Goal: Task Accomplishment & Management: Manage account settings

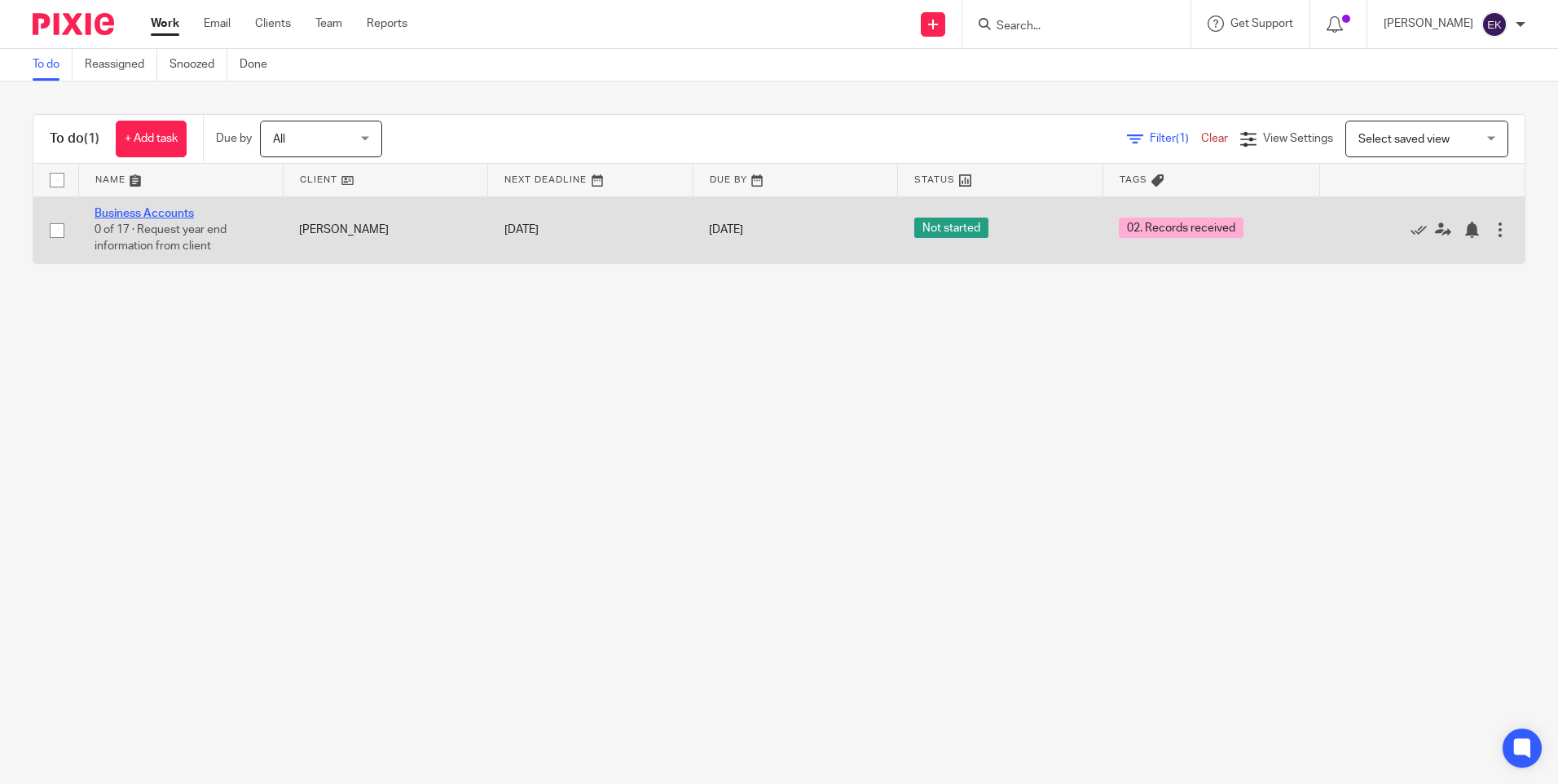
click at [173, 217] on link "Business Accounts" at bounding box center [144, 213] width 99 height 11
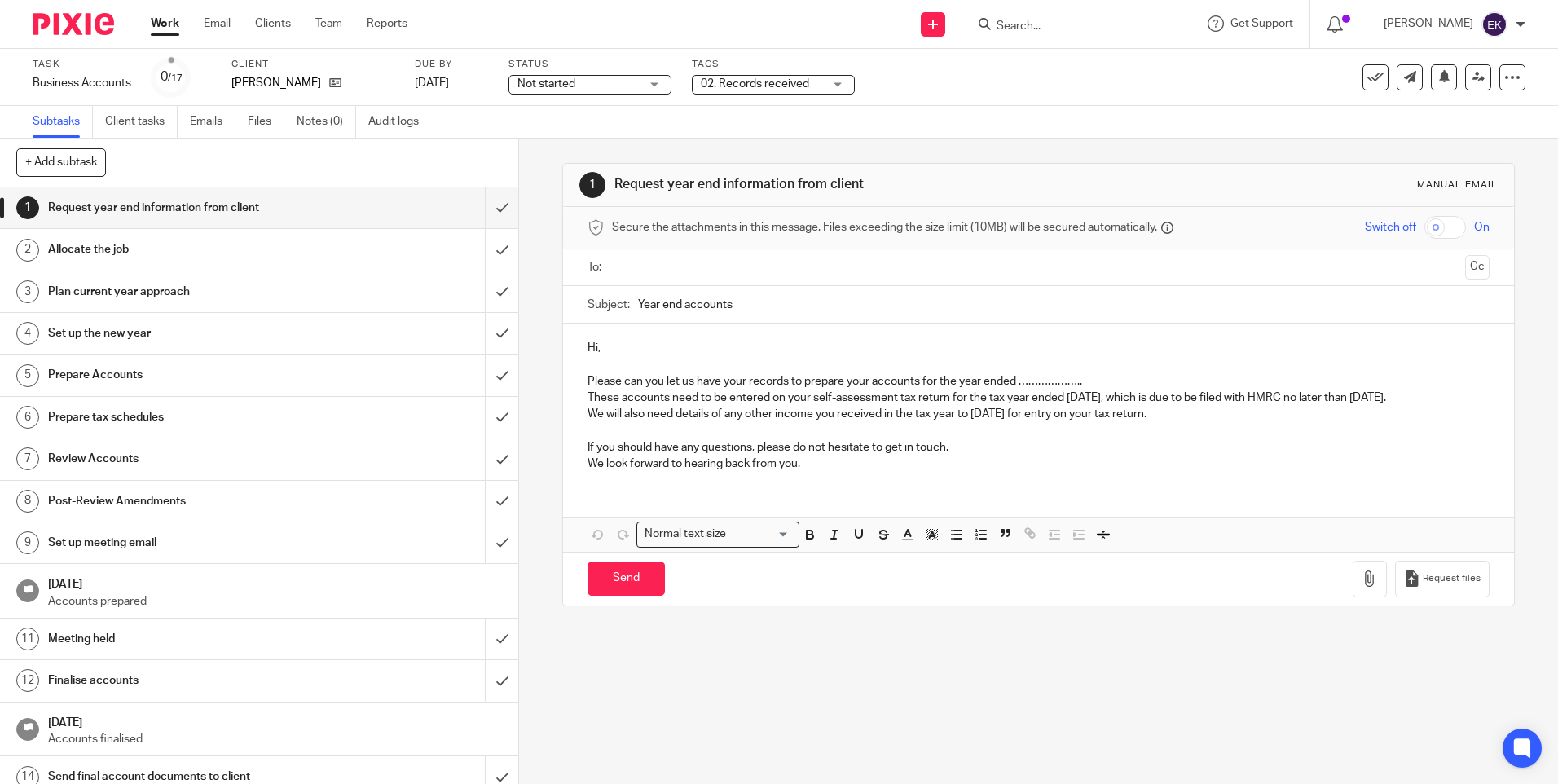
click at [640, 84] on span "Not started" at bounding box center [579, 84] width 122 height 17
click at [579, 144] on span "In progress" at bounding box center [555, 143] width 57 height 11
click at [798, 88] on span "02. Records received" at bounding box center [755, 84] width 109 height 11
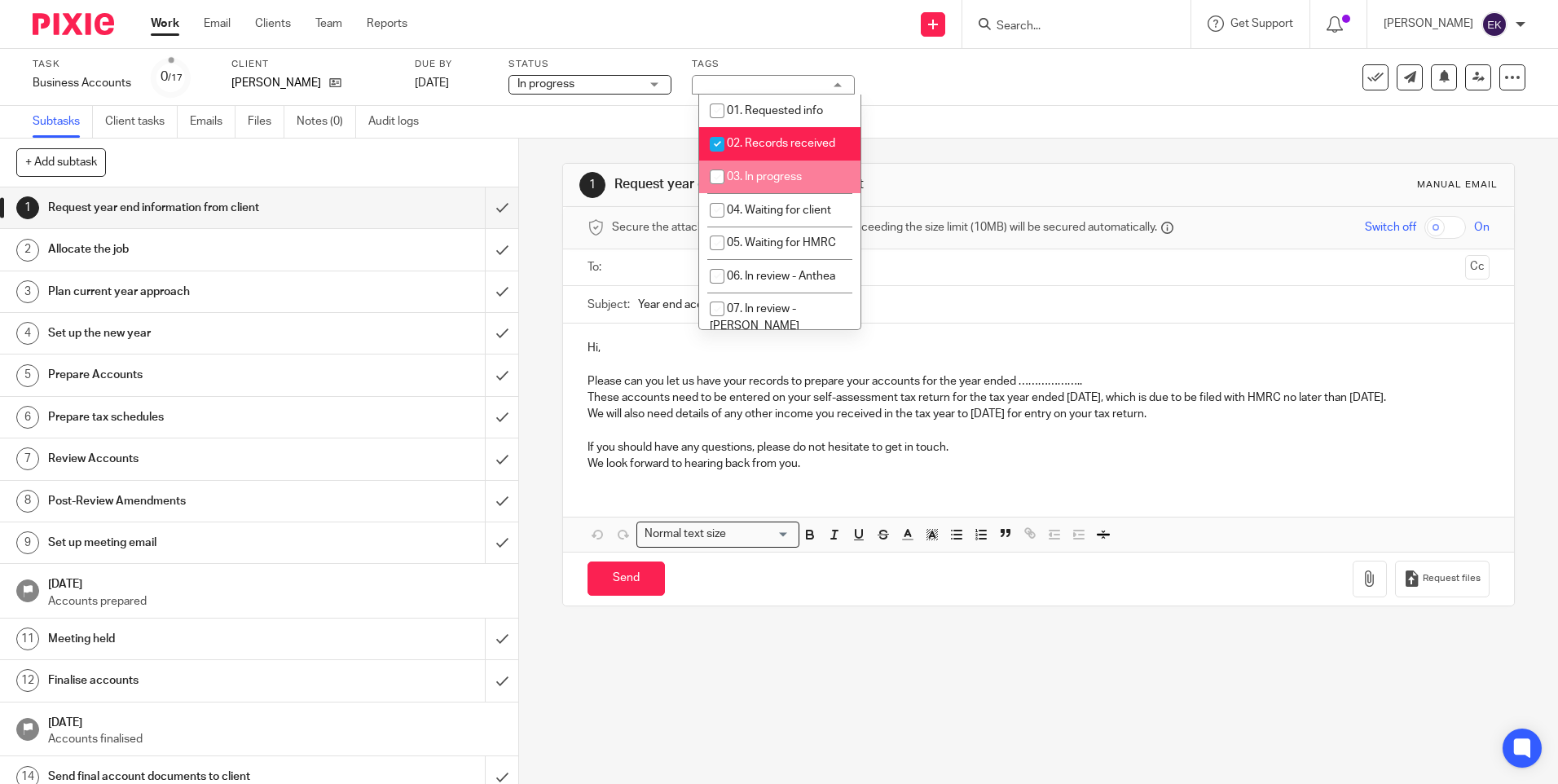
click at [713, 183] on input "checkbox" at bounding box center [717, 177] width 31 height 31
checkbox input "true"
click at [710, 144] on input "checkbox" at bounding box center [717, 144] width 31 height 31
checkbox input "false"
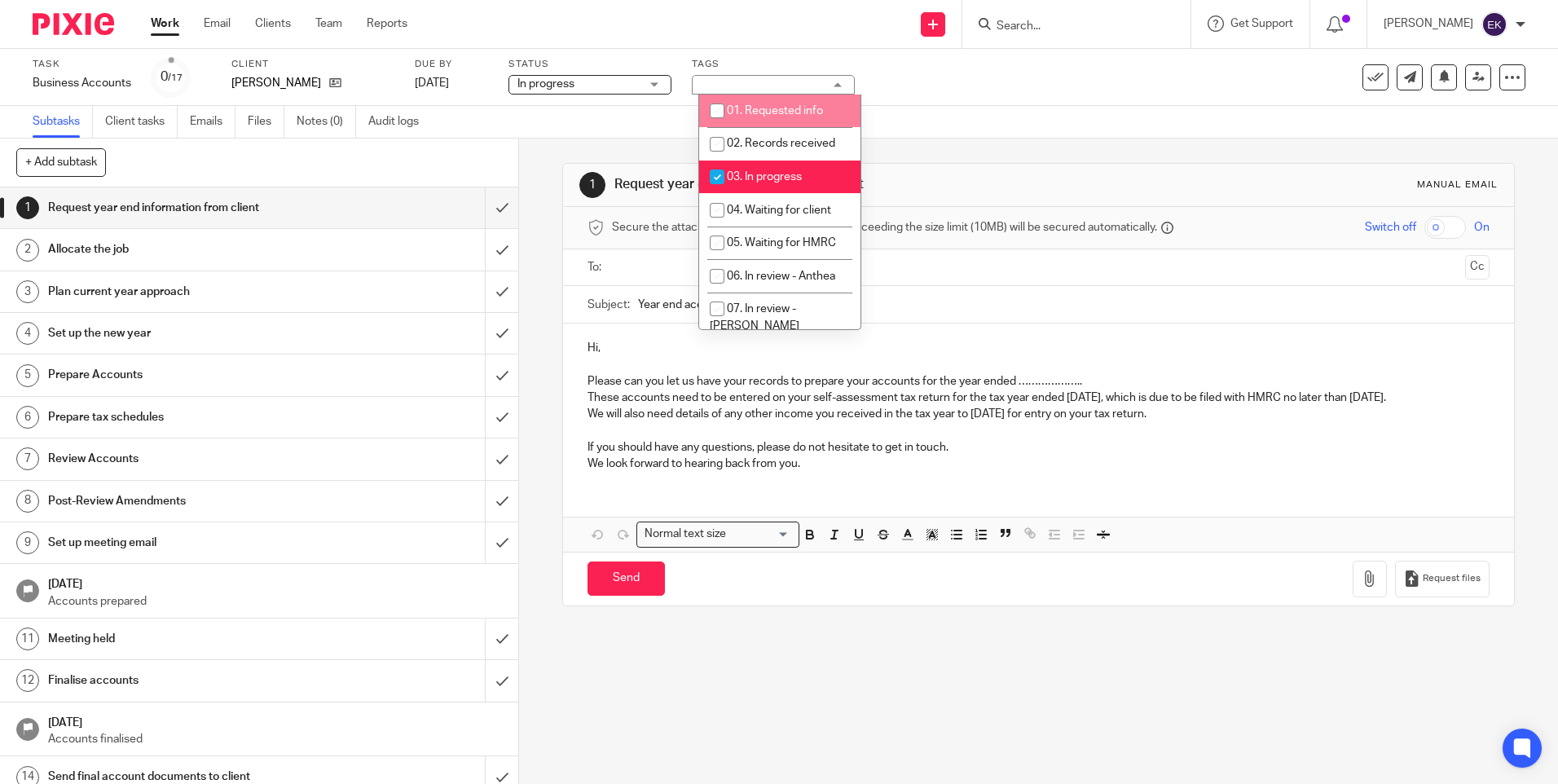
click at [827, 41] on div "Send new email Create task Add client Get Support Contact via email Check our d…" at bounding box center [995, 23] width 1126 height 48
